Goal: Transaction & Acquisition: Purchase product/service

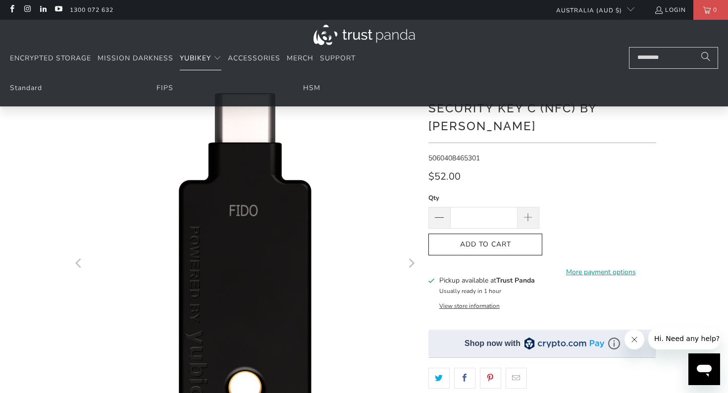
click at [217, 58] on span "Translation missing: en.navigation.header.main_nav" at bounding box center [217, 58] width 8 height 8
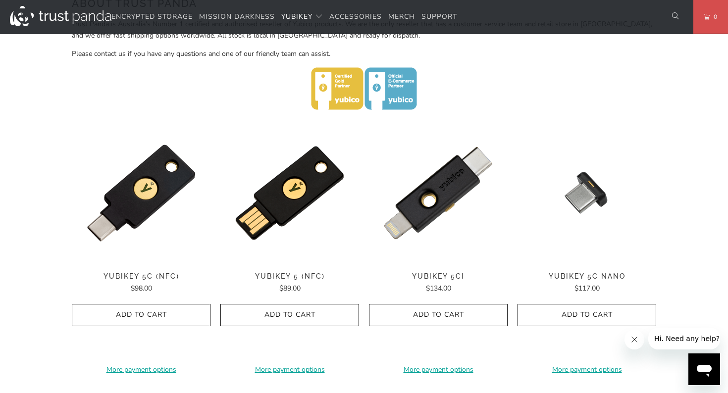
scroll to position [400, 0]
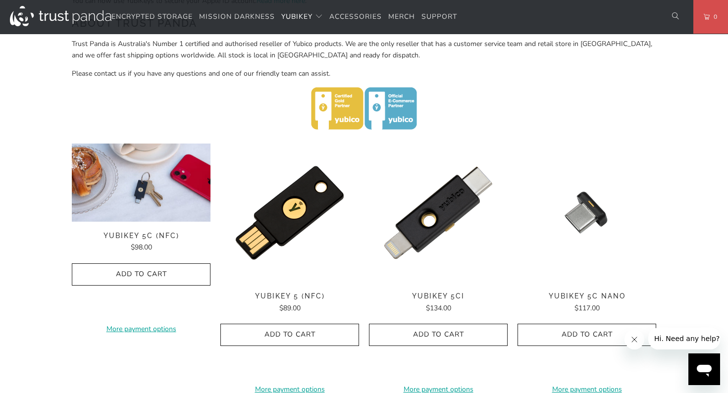
click at [181, 206] on img at bounding box center [141, 183] width 139 height 78
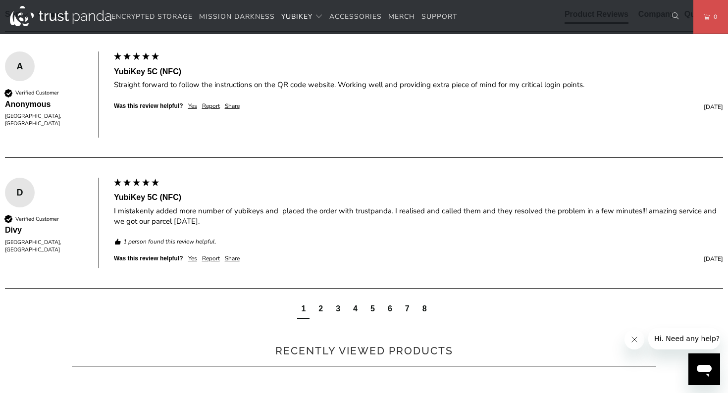
scroll to position [637, 0]
